Goal: Information Seeking & Learning: Understand process/instructions

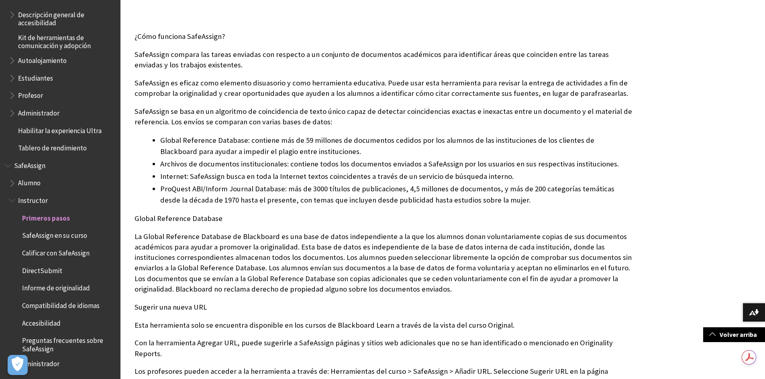
click at [69, 287] on span "Informe de originalidad" at bounding box center [56, 287] width 68 height 11
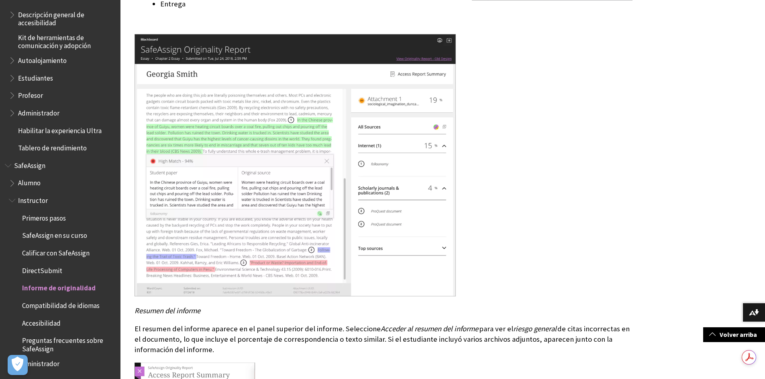
scroll to position [1405, 0]
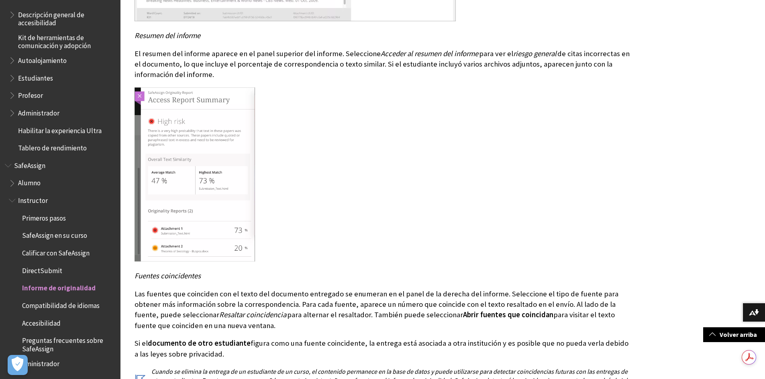
click at [59, 222] on span "Primeros pasos" at bounding box center [44, 217] width 44 height 11
